Goal: Task Accomplishment & Management: Use online tool/utility

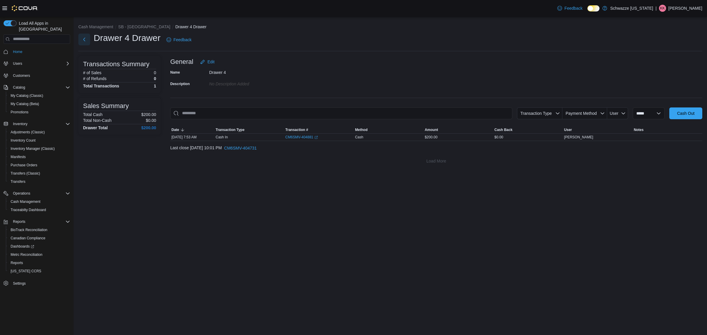
click at [80, 41] on button "Next" at bounding box center [84, 40] width 12 height 12
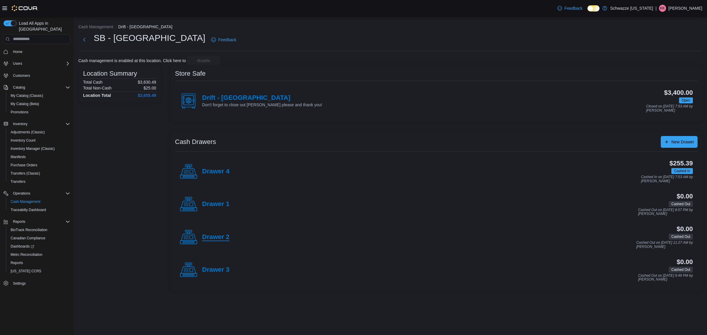
click at [220, 238] on h4 "Drawer 2" at bounding box center [215, 238] width 27 height 8
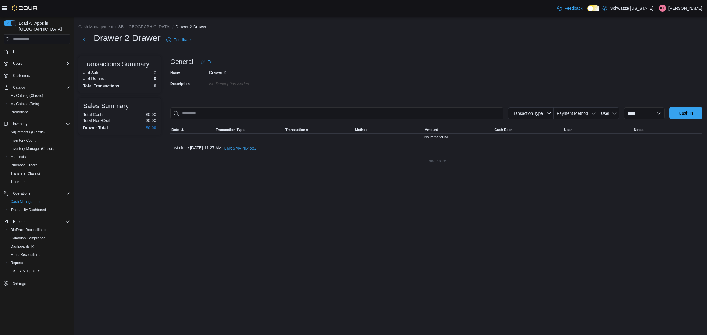
click at [685, 110] on span "Cash In" at bounding box center [686, 113] width 26 height 12
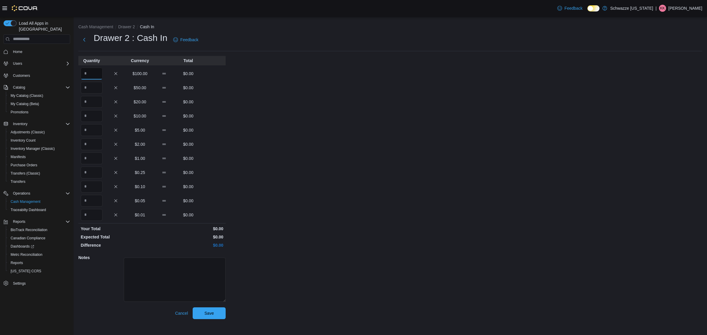
click at [93, 71] on input "Quantity" at bounding box center [92, 74] width 22 height 12
type input "*"
drag, startPoint x: 220, startPoint y: 312, endPoint x: 208, endPoint y: 312, distance: 11.5
click at [219, 312] on span "Save" at bounding box center [209, 313] width 26 height 12
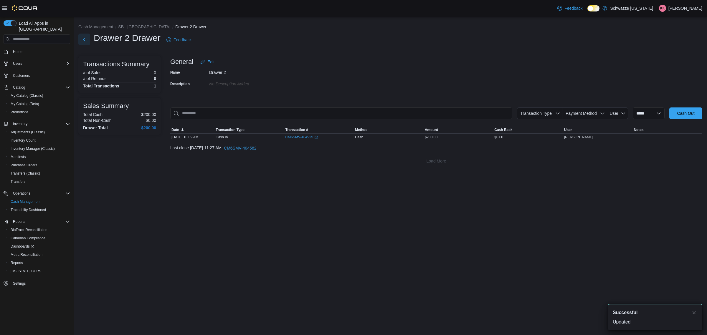
click at [85, 42] on button "Next" at bounding box center [84, 40] width 12 height 12
